Goal: Information Seeking & Learning: Learn about a topic

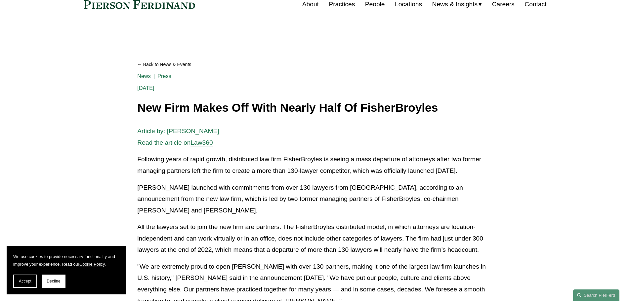
scroll to position [66, 0]
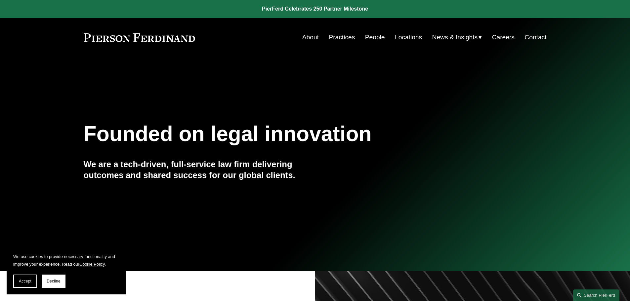
click at [371, 36] on link "People" at bounding box center [375, 37] width 20 height 13
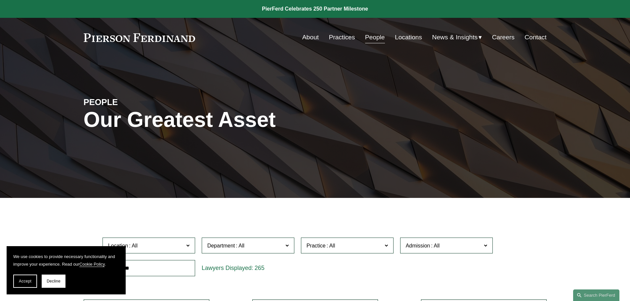
scroll to position [66, 0]
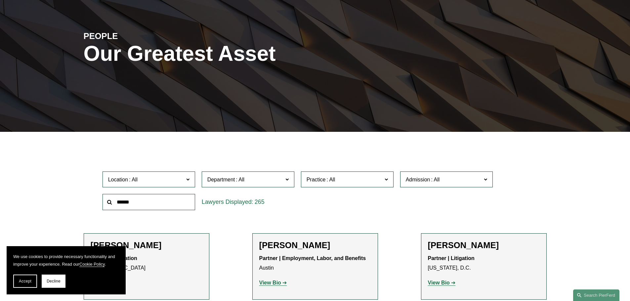
click at [429, 180] on span "Admission" at bounding box center [418, 180] width 24 height 6
click at [0, 0] on link "[US_STATE]" at bounding box center [0, 0] width 0 height 0
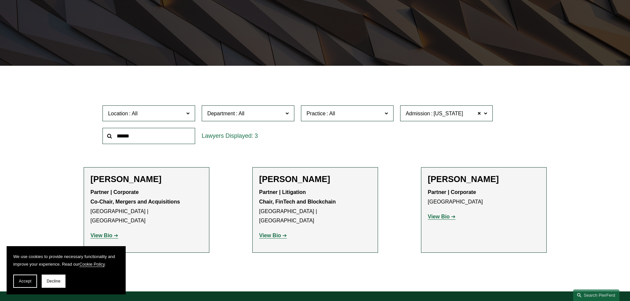
scroll to position [165, 0]
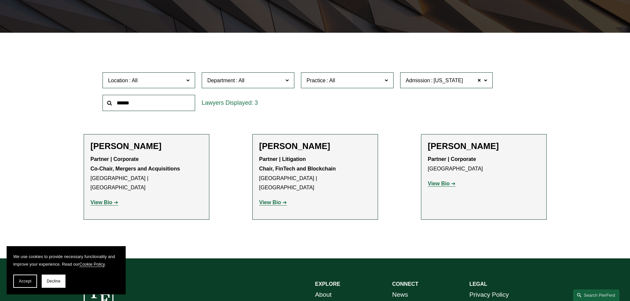
click at [444, 185] on strong "View Bio" at bounding box center [439, 184] width 22 height 6
click at [105, 200] on strong "View Bio" at bounding box center [102, 203] width 22 height 6
click at [267, 200] on strong "View Bio" at bounding box center [270, 203] width 22 height 6
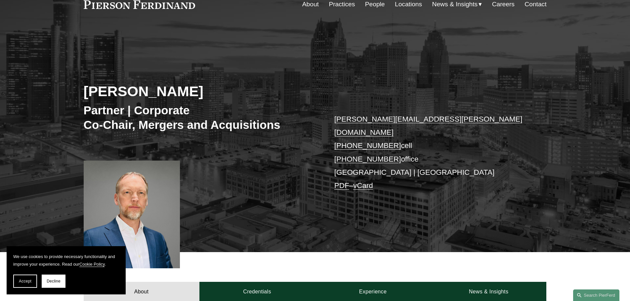
scroll to position [66, 0]
